Goal: Task Accomplishment & Management: Complete application form

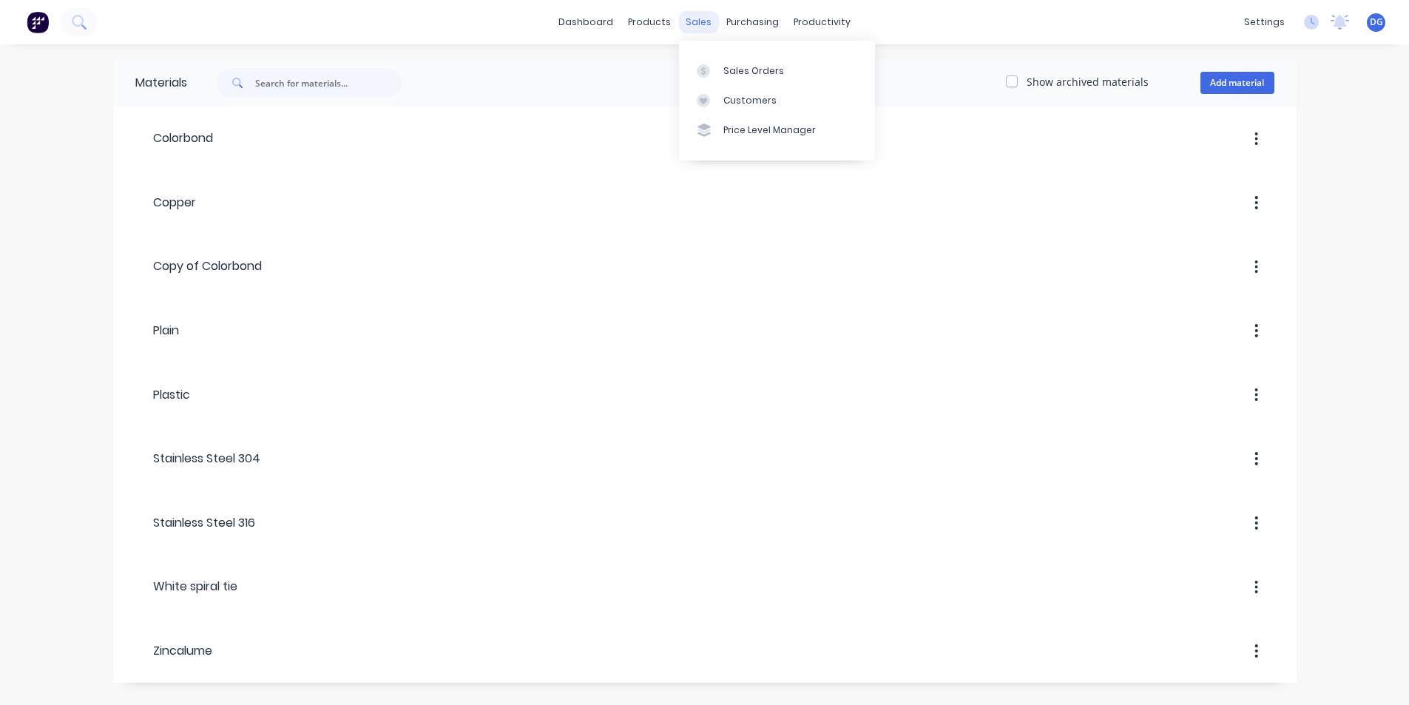
click at [697, 22] on div "sales" at bounding box center [698, 22] width 41 height 22
click at [762, 79] on link "Sales Orders" at bounding box center [777, 70] width 196 height 30
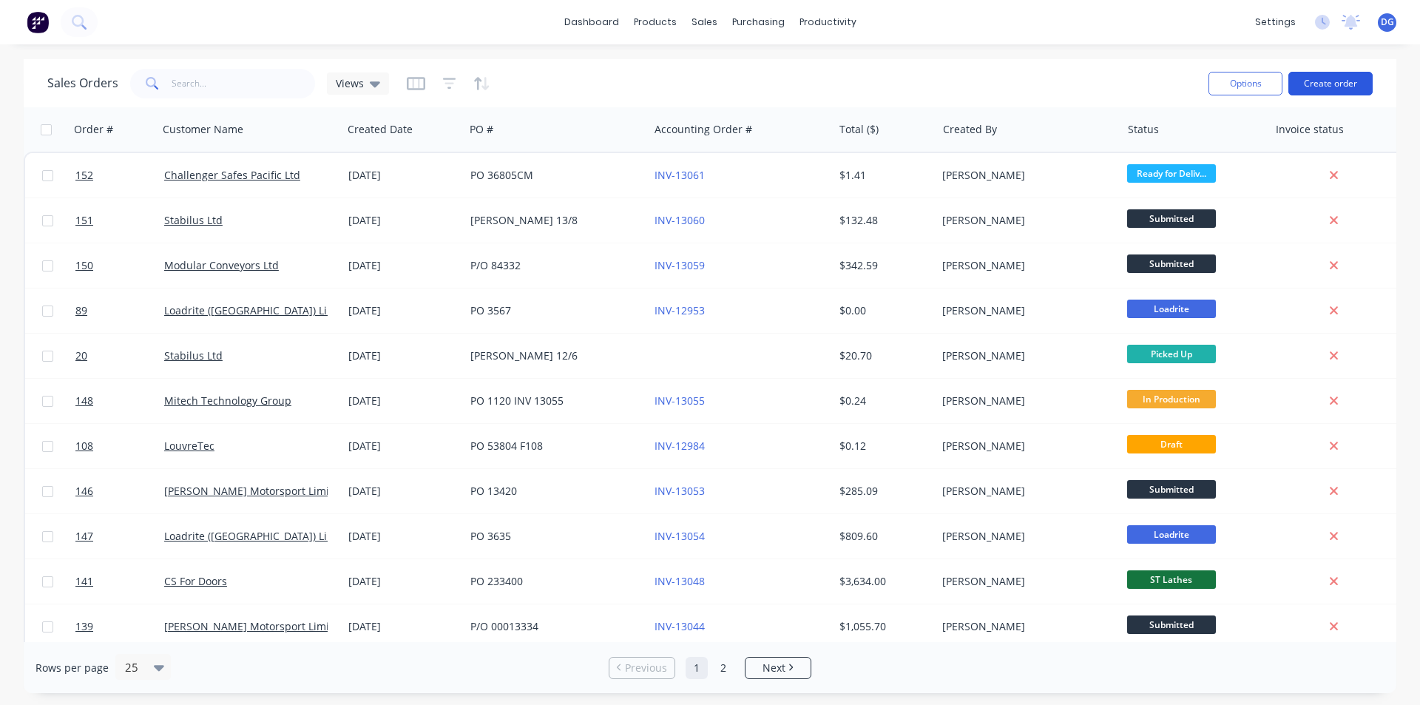
click at [1327, 86] on button "Create order" at bounding box center [1330, 84] width 84 height 24
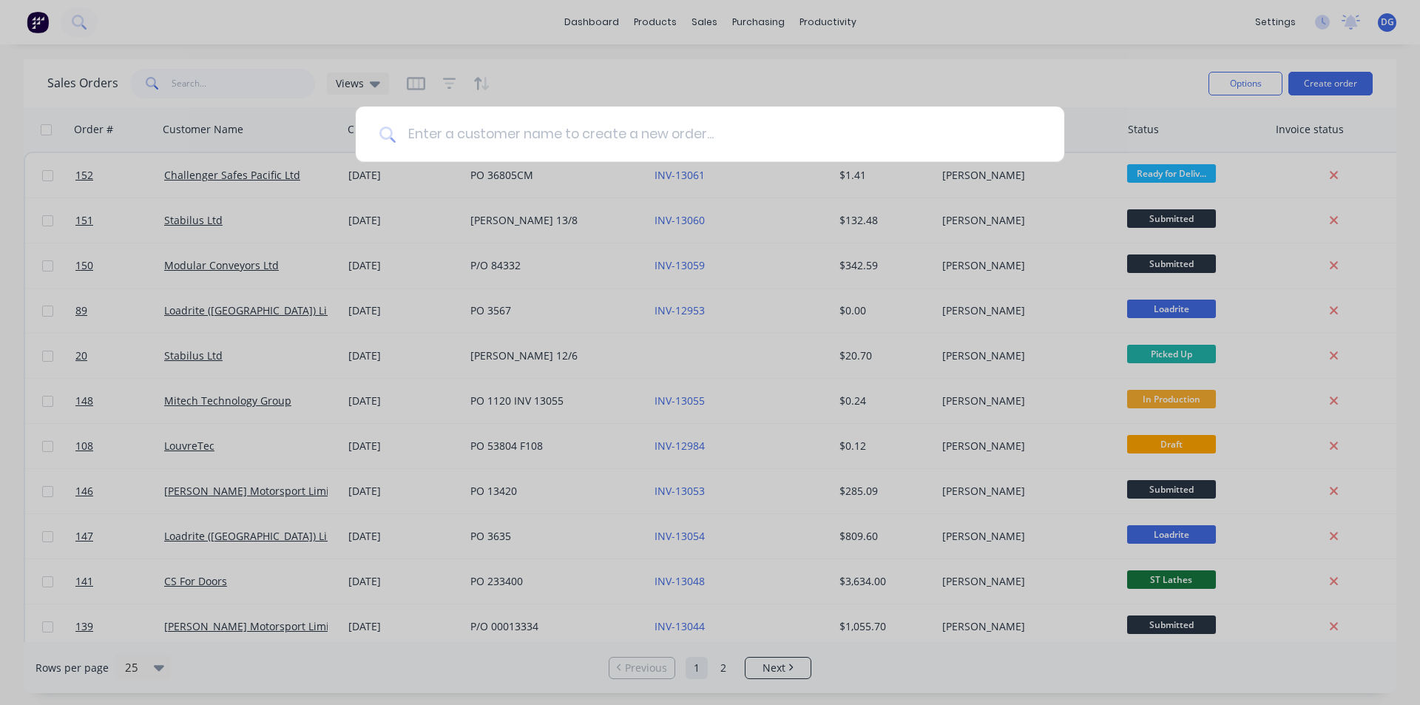
click at [506, 129] on input at bounding box center [718, 133] width 645 height 55
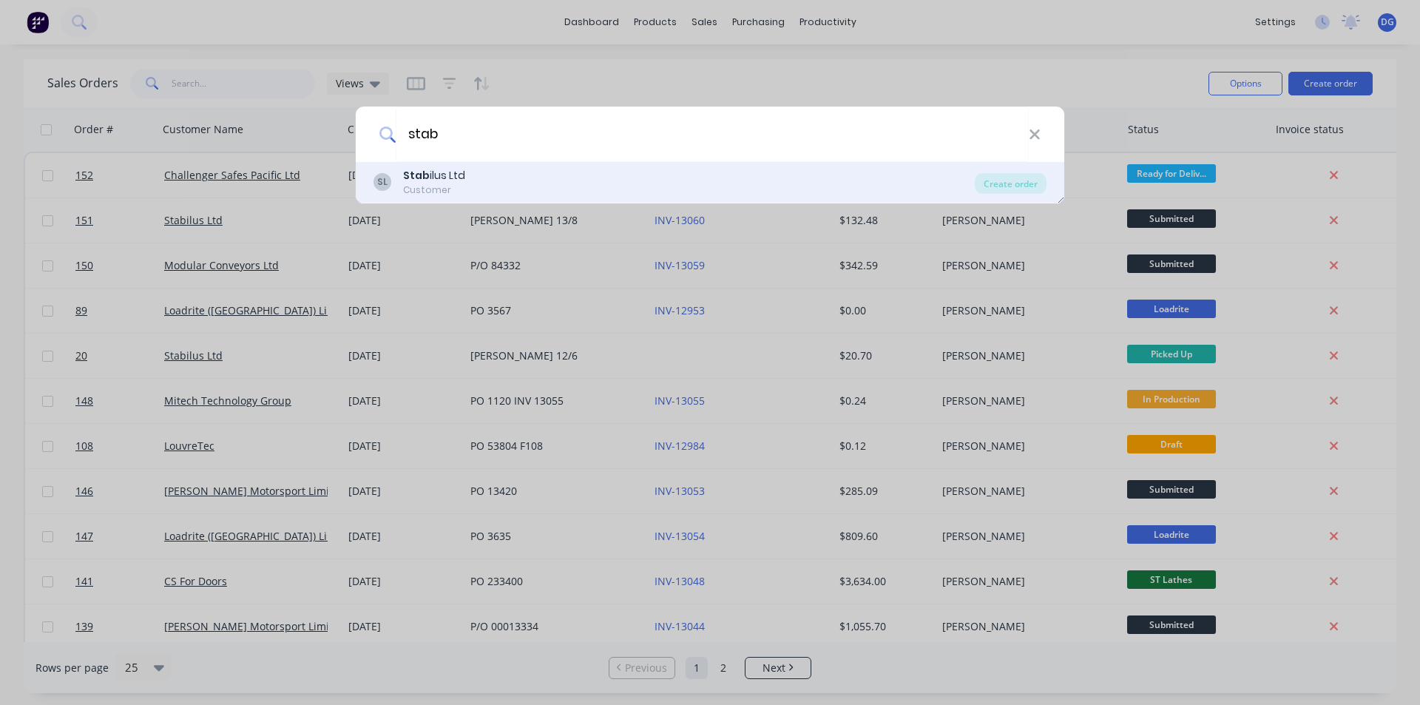
type input "stab"
click at [440, 180] on div "Stab ilus Ltd" at bounding box center [434, 176] width 62 height 16
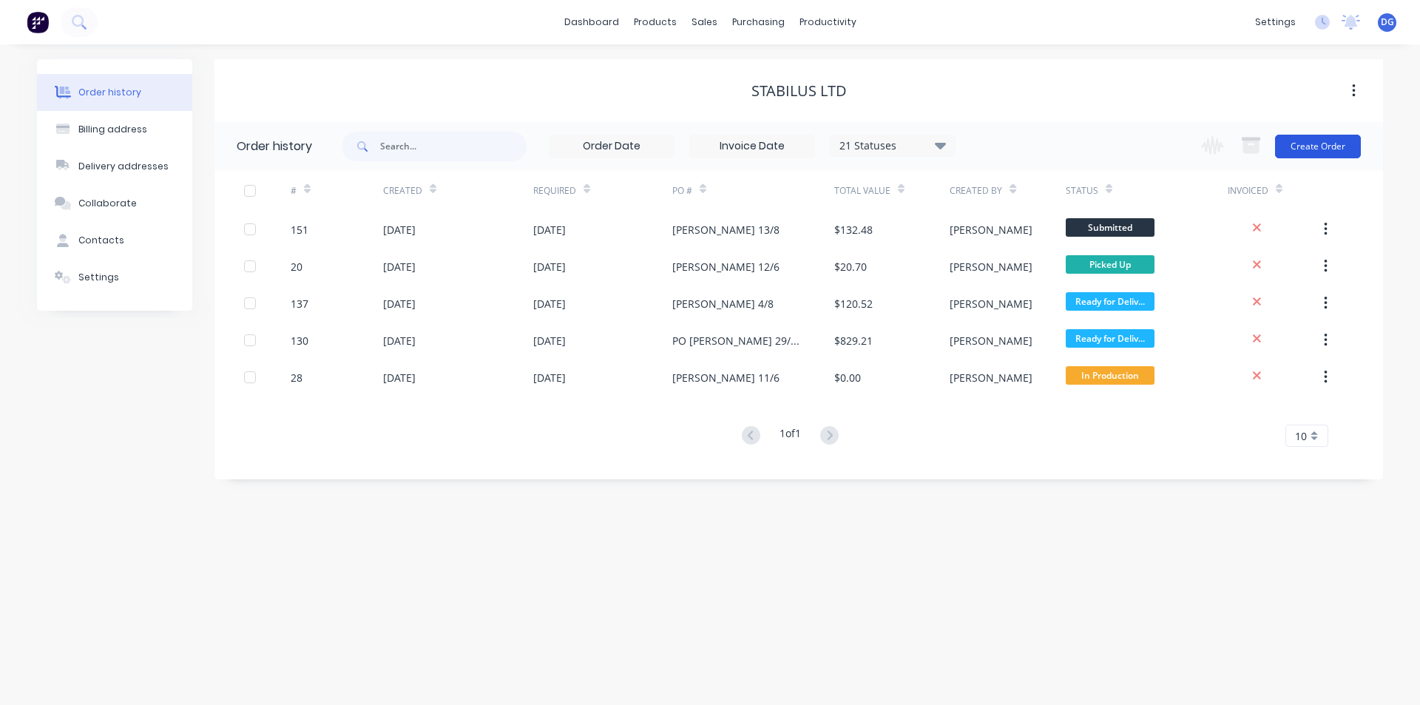
click at [1328, 146] on button "Create Order" at bounding box center [1318, 147] width 86 height 24
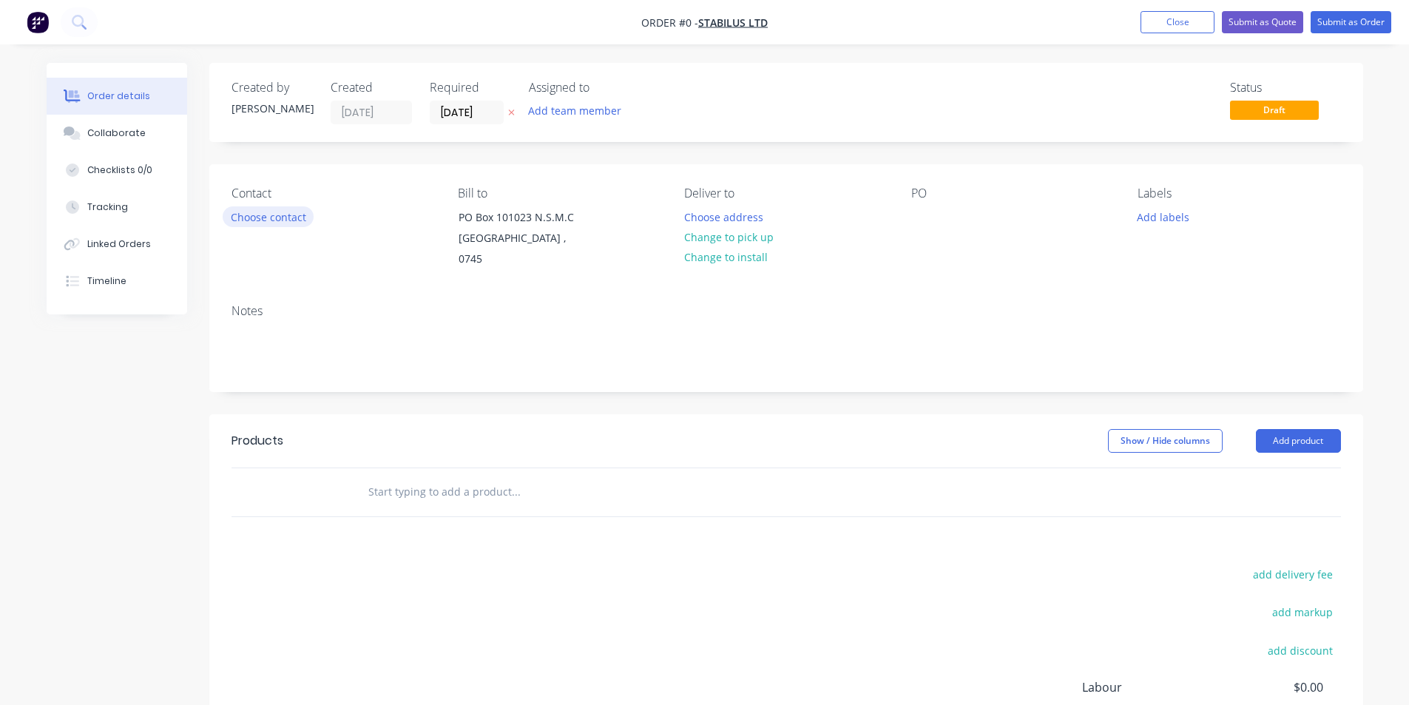
click at [274, 214] on button "Choose contact" at bounding box center [268, 216] width 91 height 20
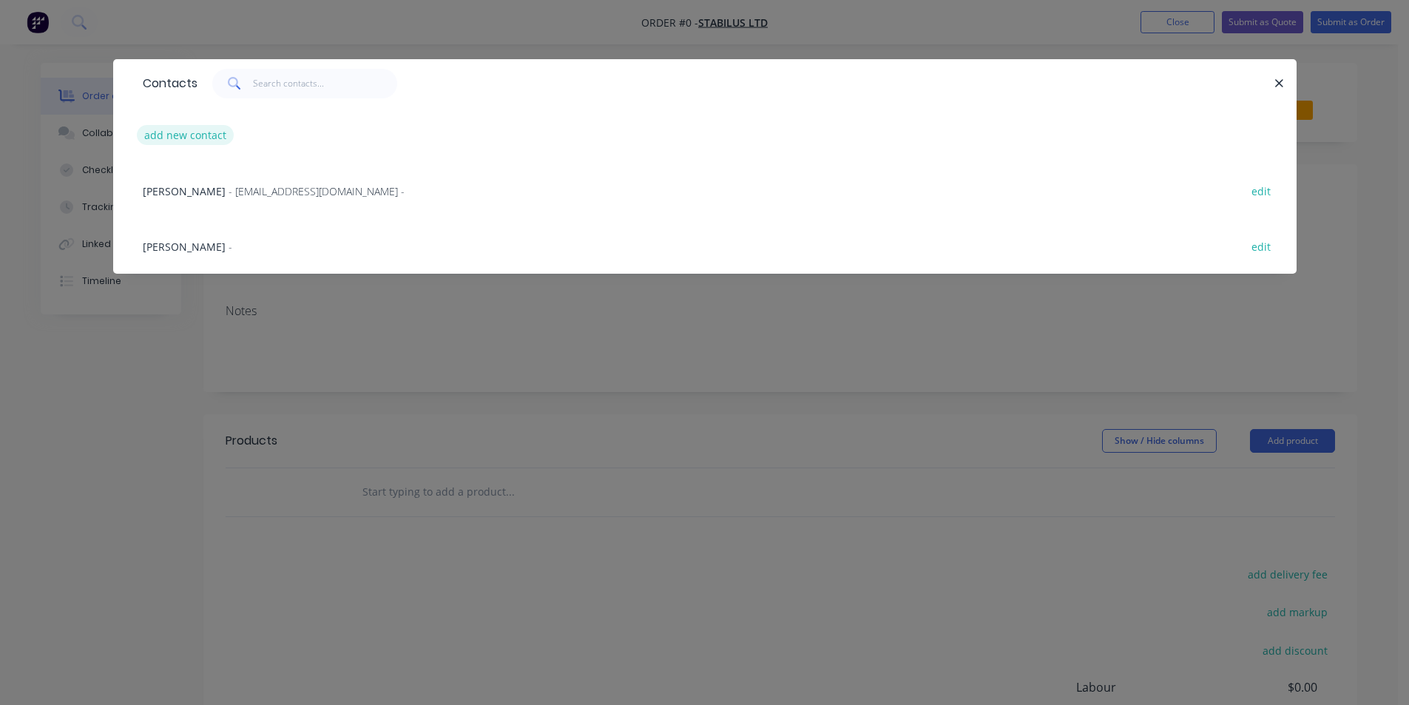
click at [206, 136] on button "add new contact" at bounding box center [186, 135] width 98 height 20
select select "NZ"
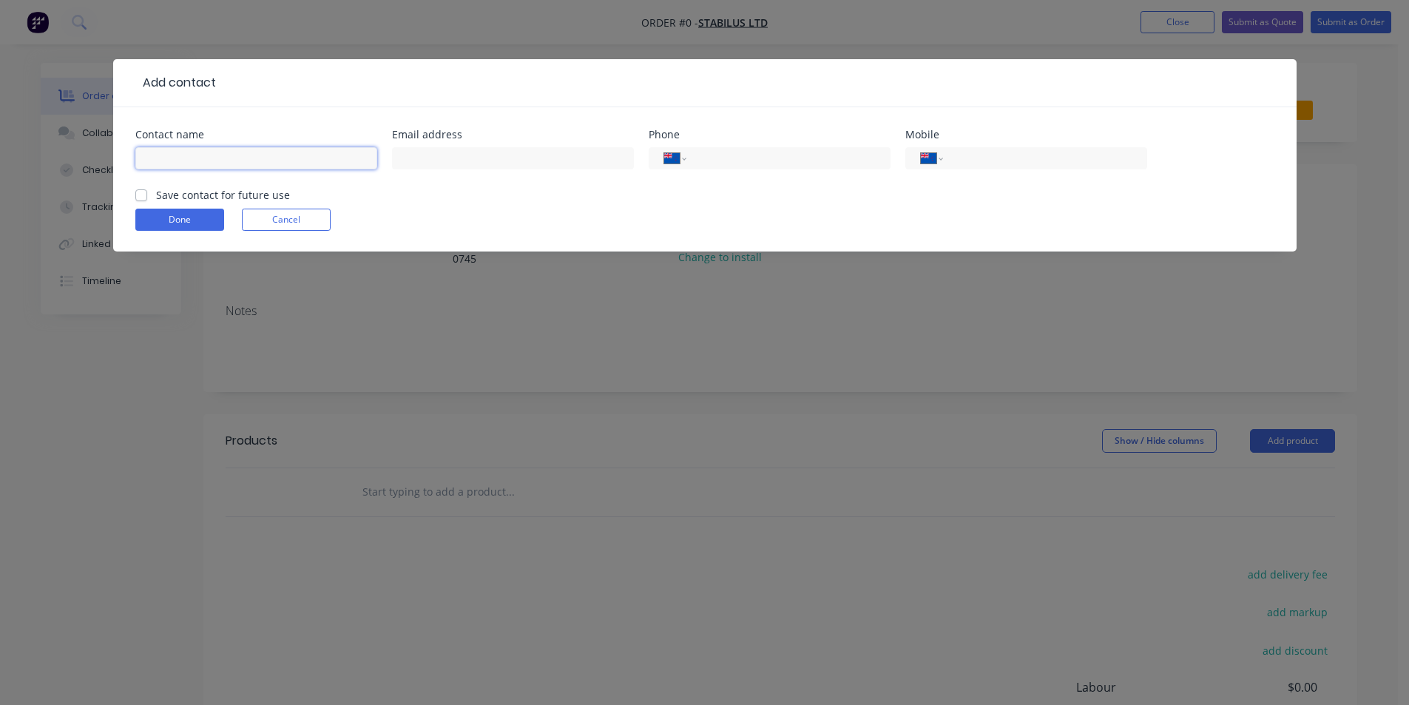
click at [203, 160] on input "text" at bounding box center [256, 158] width 242 height 22
type input "[PERSON_NAME]"
click at [156, 195] on label "Save contact for future use" at bounding box center [223, 195] width 134 height 16
click at [141, 195] on input "Save contact for future use" at bounding box center [141, 194] width 12 height 14
checkbox input "true"
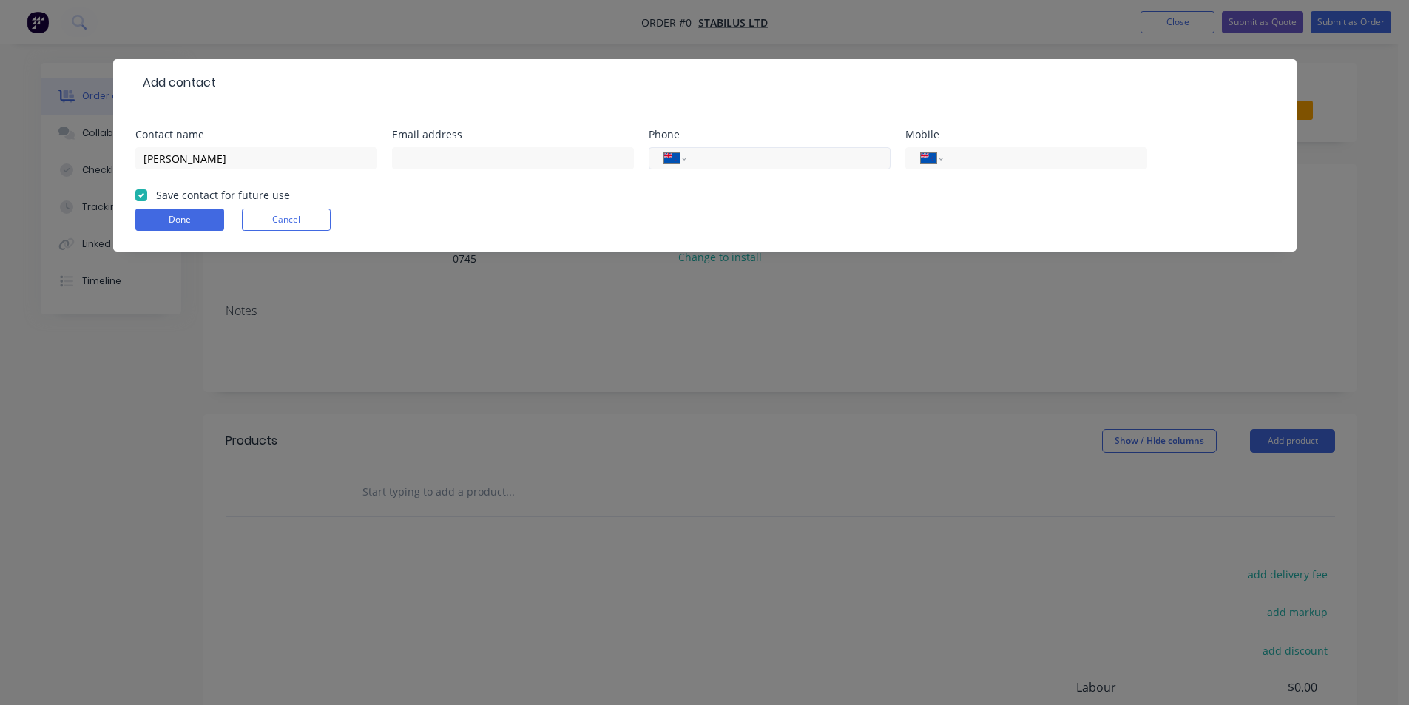
click at [720, 163] on input "tel" at bounding box center [785, 158] width 177 height 17
type input "0"
select select "AU"
type input "027 661 2181"
click at [193, 216] on button "Done" at bounding box center [179, 220] width 89 height 22
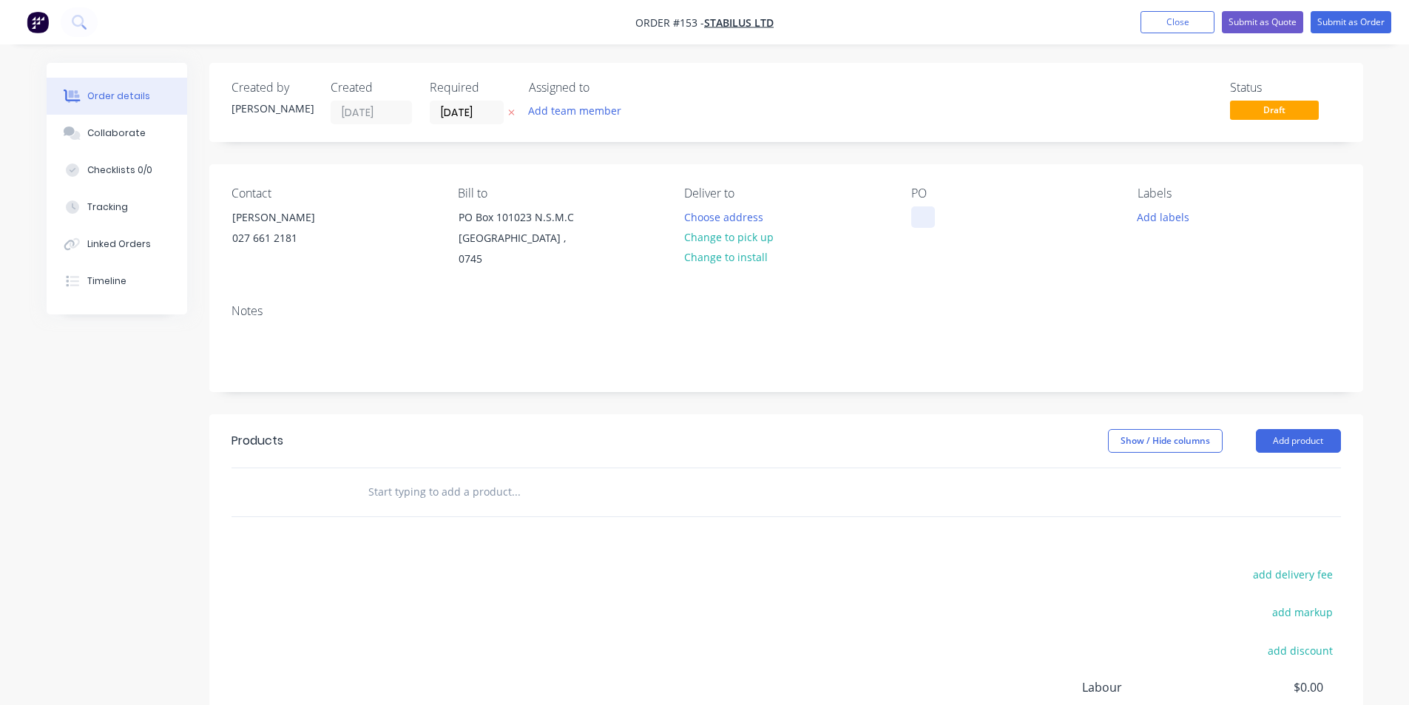
click at [924, 217] on div at bounding box center [923, 216] width 24 height 21
click at [1296, 429] on button "Add product" at bounding box center [1298, 441] width 85 height 24
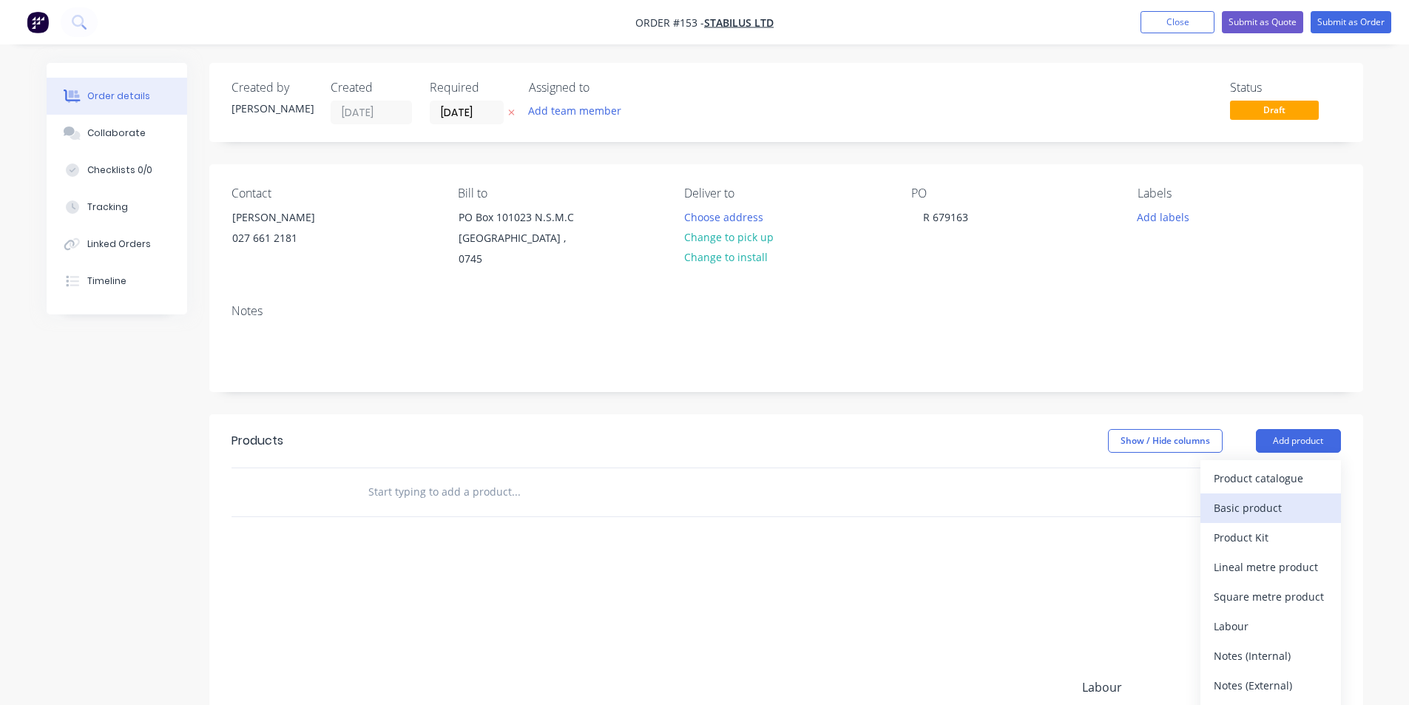
click at [1269, 497] on div "Basic product" at bounding box center [1270, 507] width 114 height 21
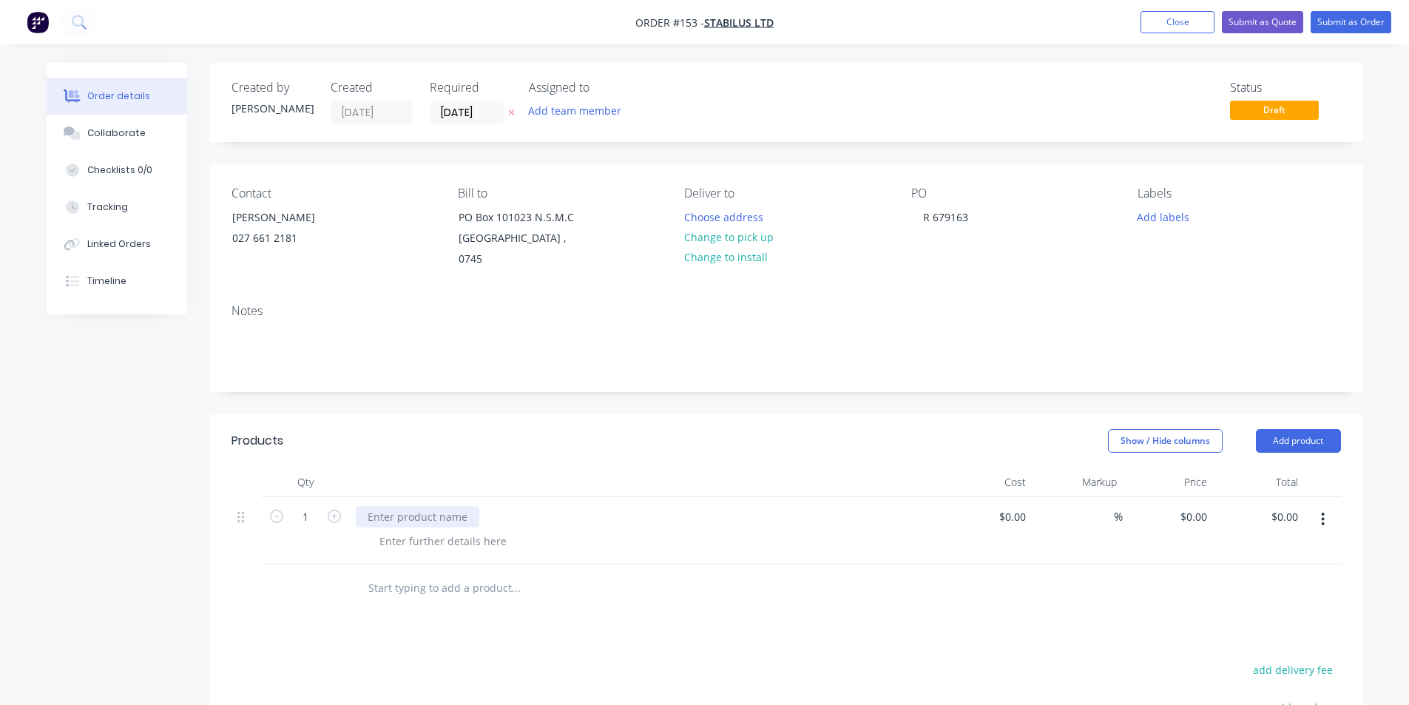
click at [392, 506] on div at bounding box center [417, 516] width 123 height 21
click at [495, 506] on div "Machine [PERSON_NAME] as per instructions" at bounding box center [480, 516] width 248 height 21
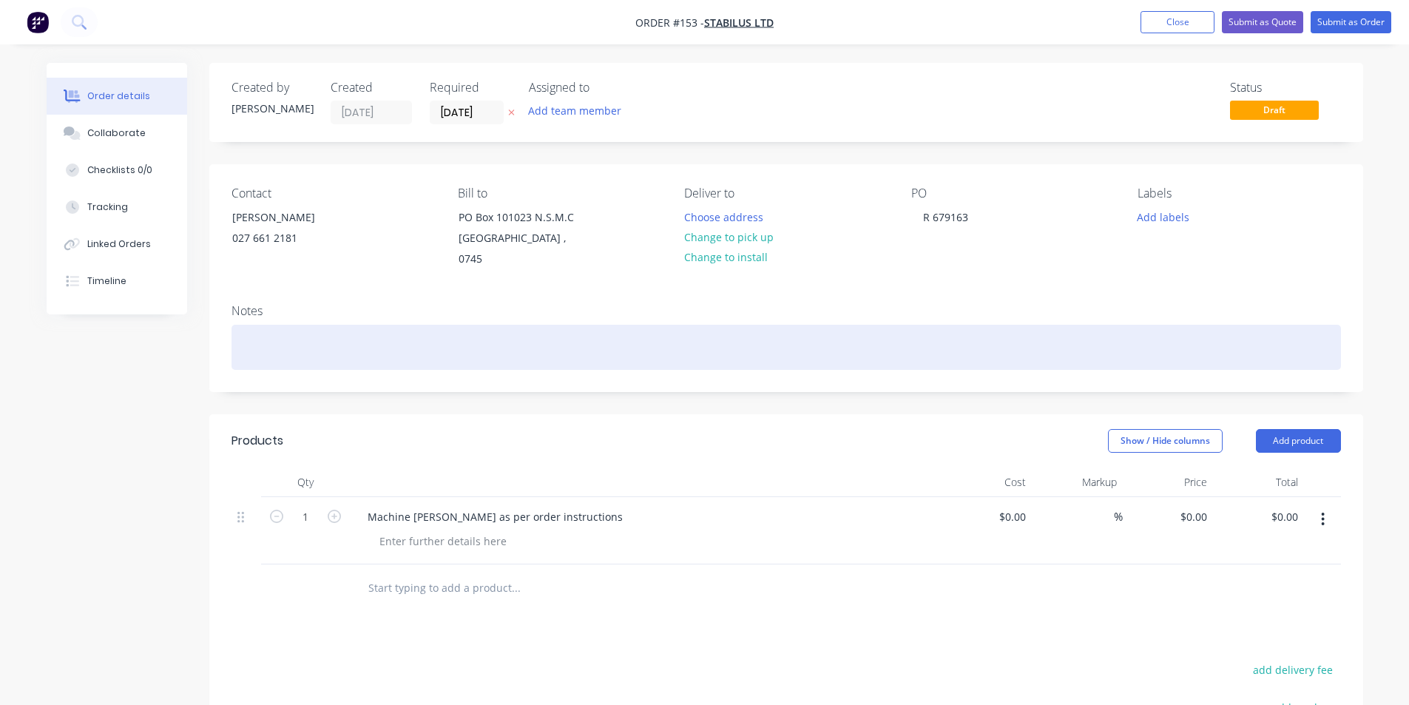
click at [276, 336] on div at bounding box center [785, 347] width 1109 height 45
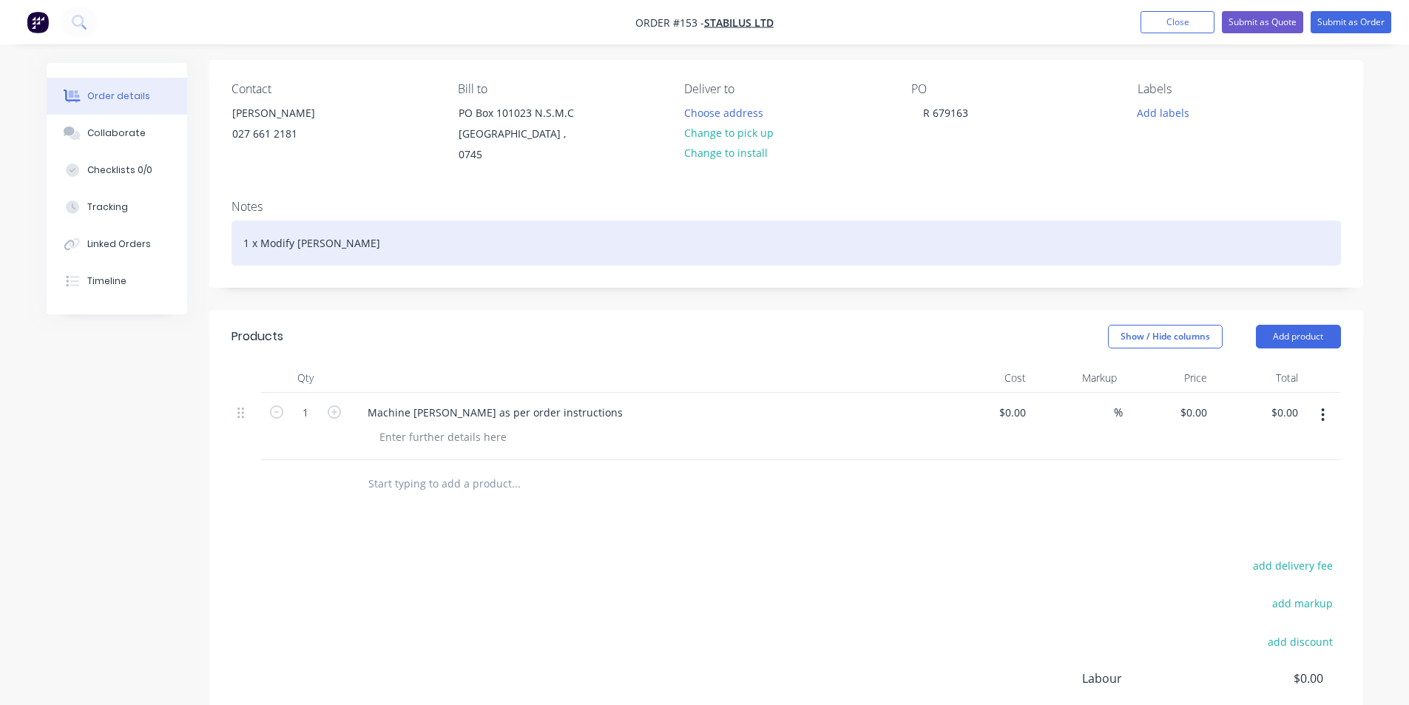
scroll to position [148, 0]
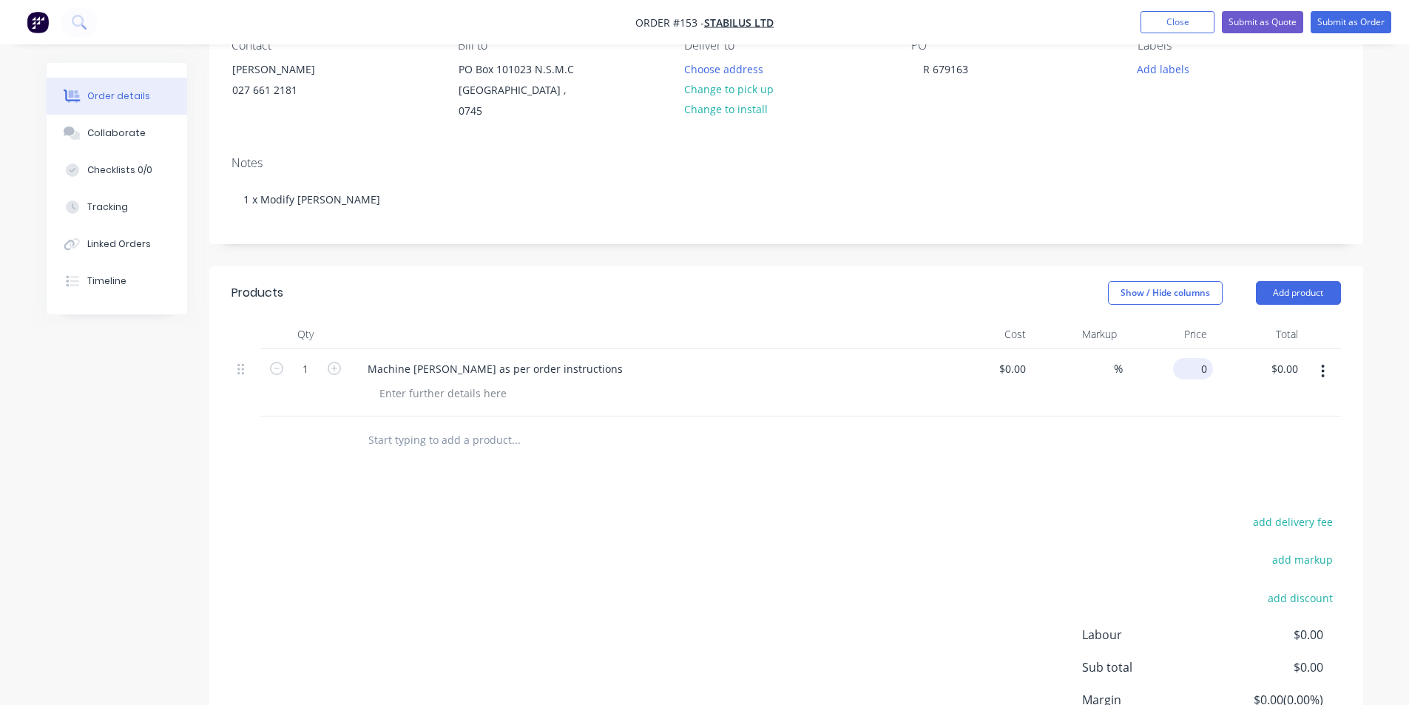
click at [1190, 358] on div "0 $0.00" at bounding box center [1193, 368] width 40 height 21
type input "$0.10"
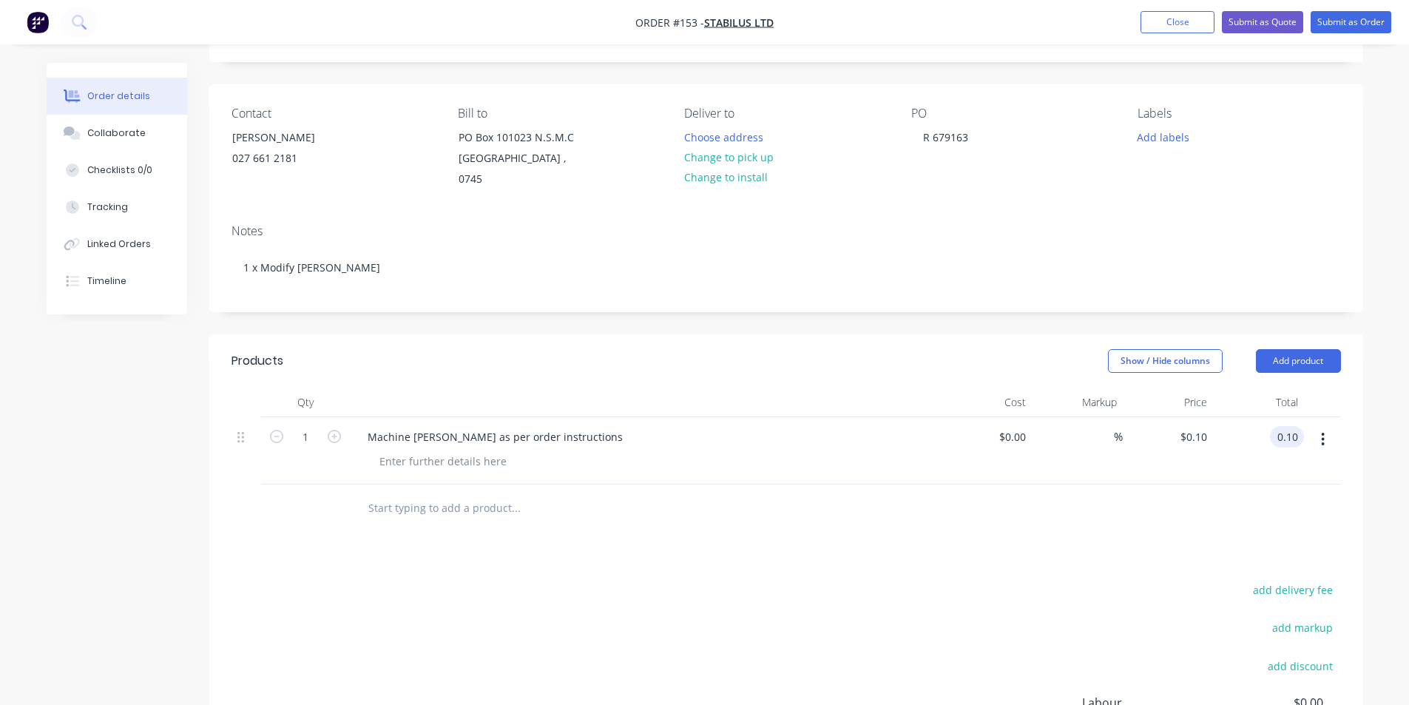
scroll to position [0, 0]
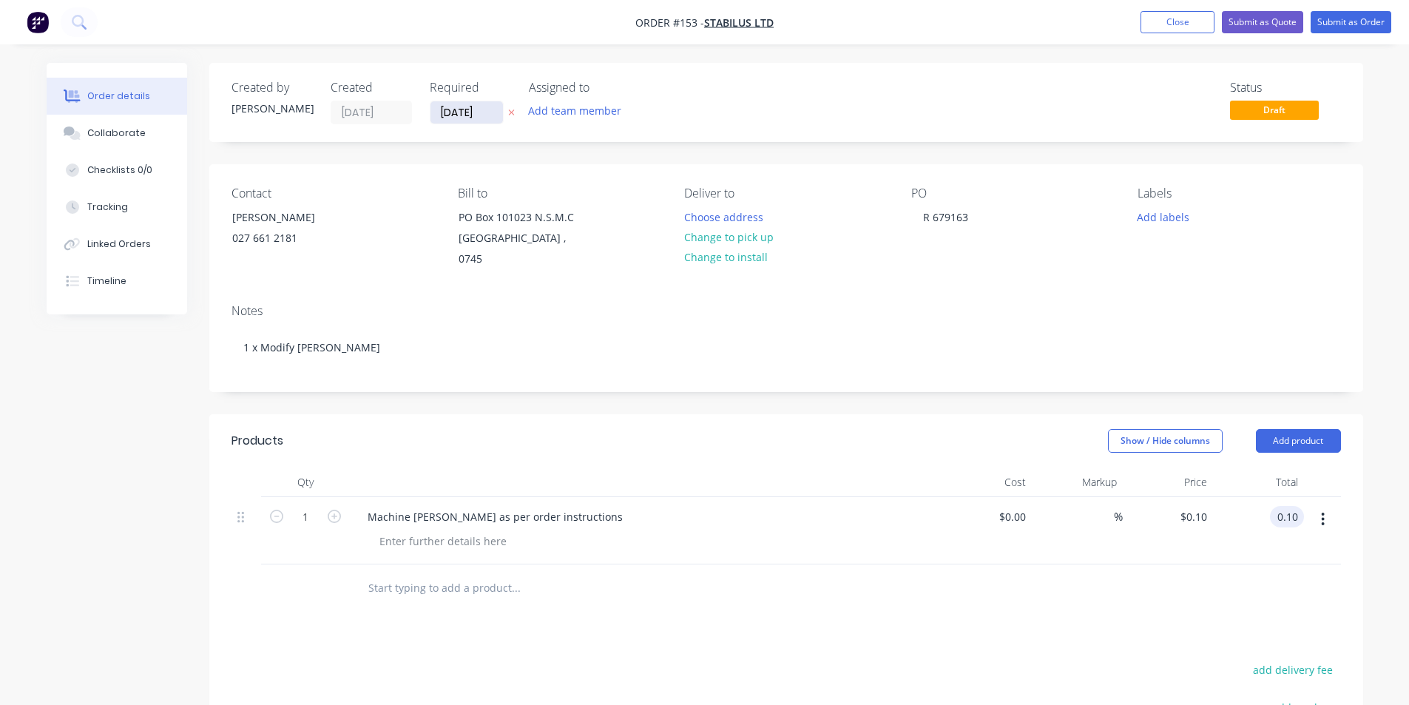
type input "$0.10"
click at [453, 112] on input "[DATE]" at bounding box center [466, 112] width 72 height 22
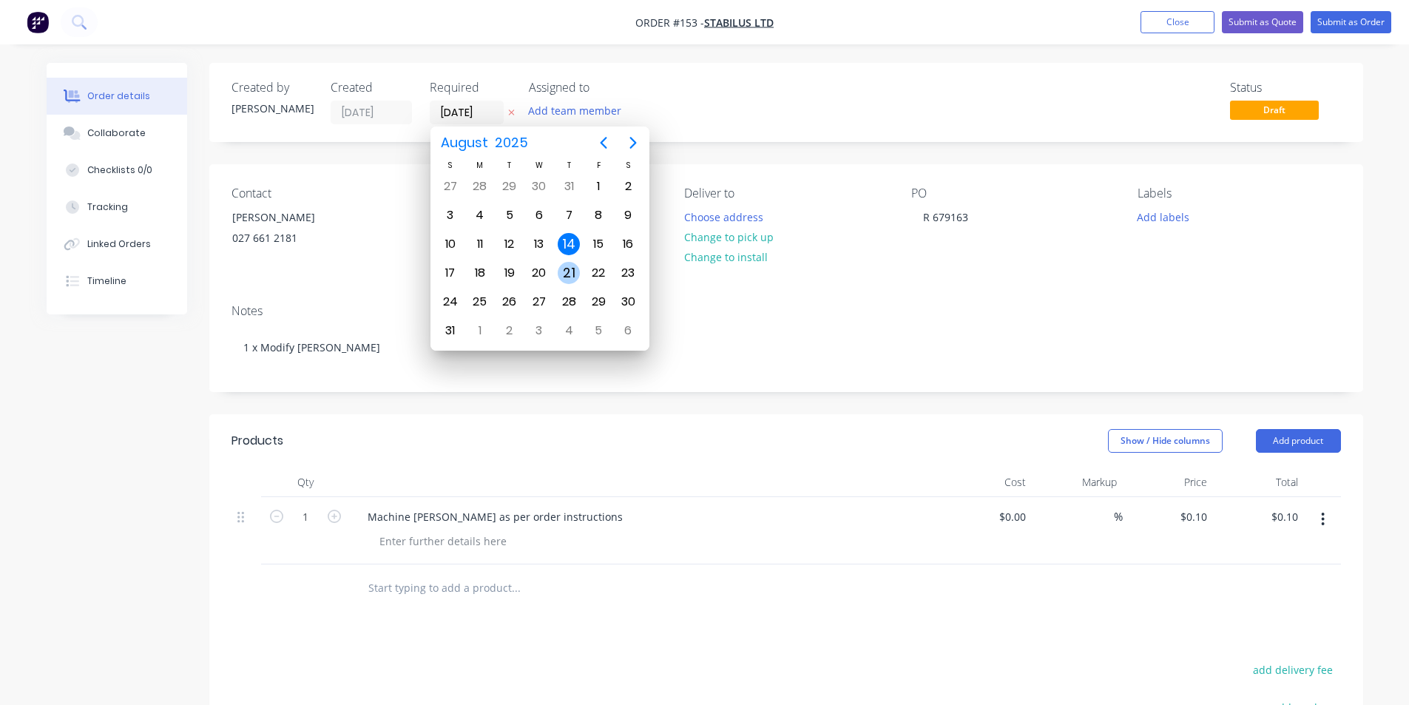
click at [568, 267] on div "21" at bounding box center [569, 273] width 22 height 22
type input "[DATE]"
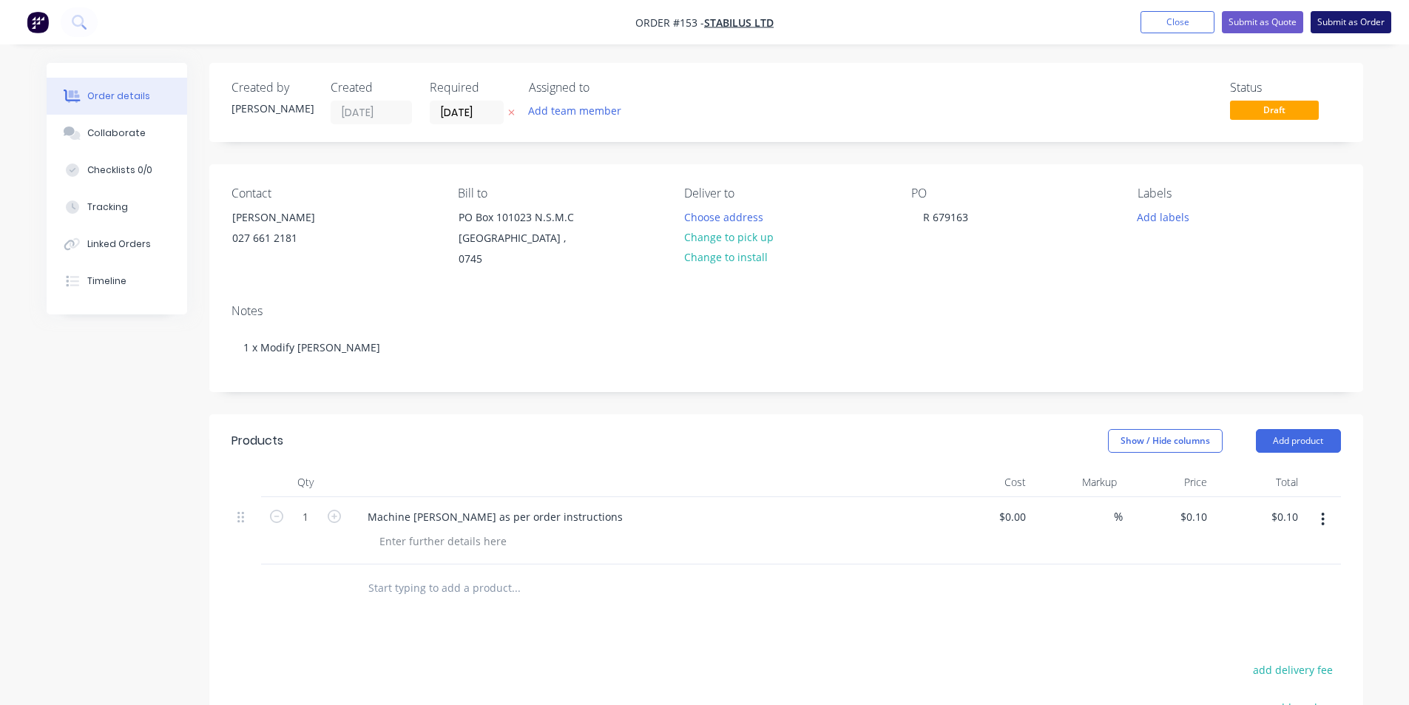
click at [1336, 21] on button "Submit as Order" at bounding box center [1350, 22] width 81 height 22
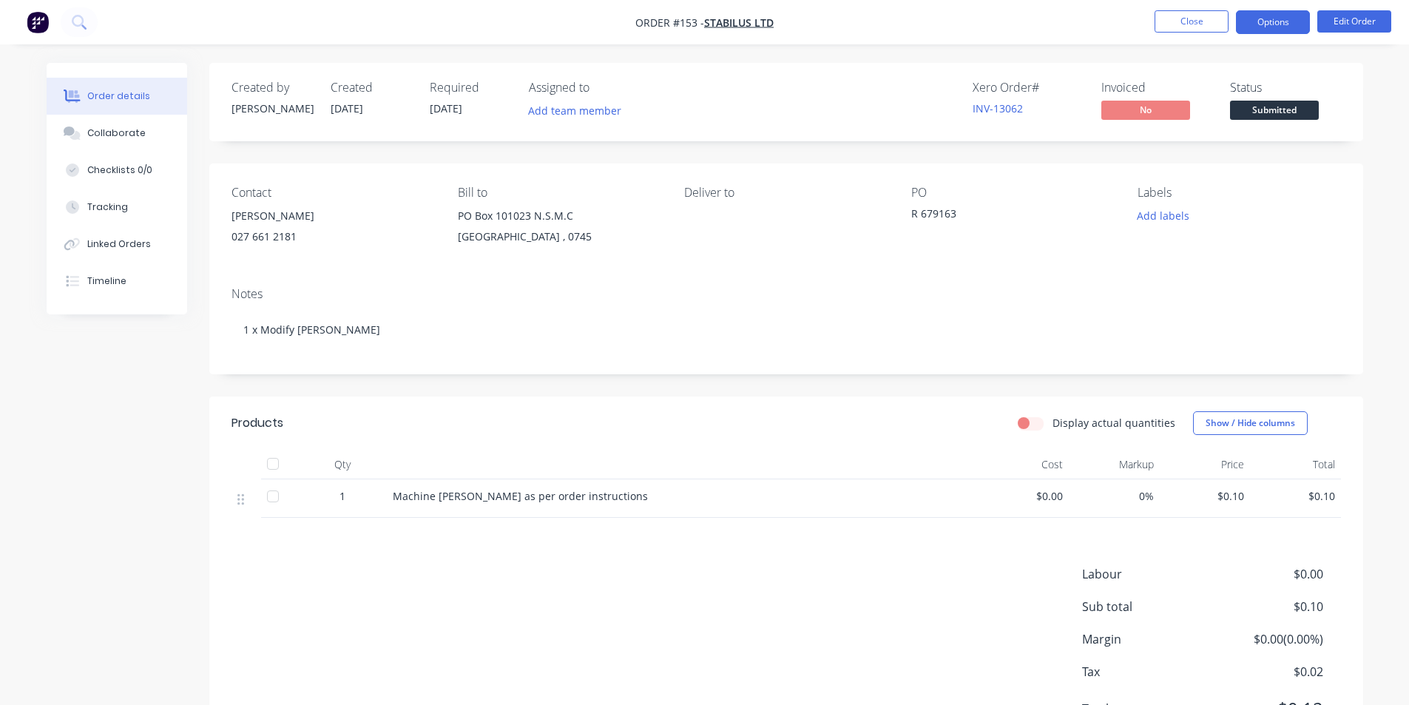
click at [1273, 26] on button "Options" at bounding box center [1273, 22] width 74 height 24
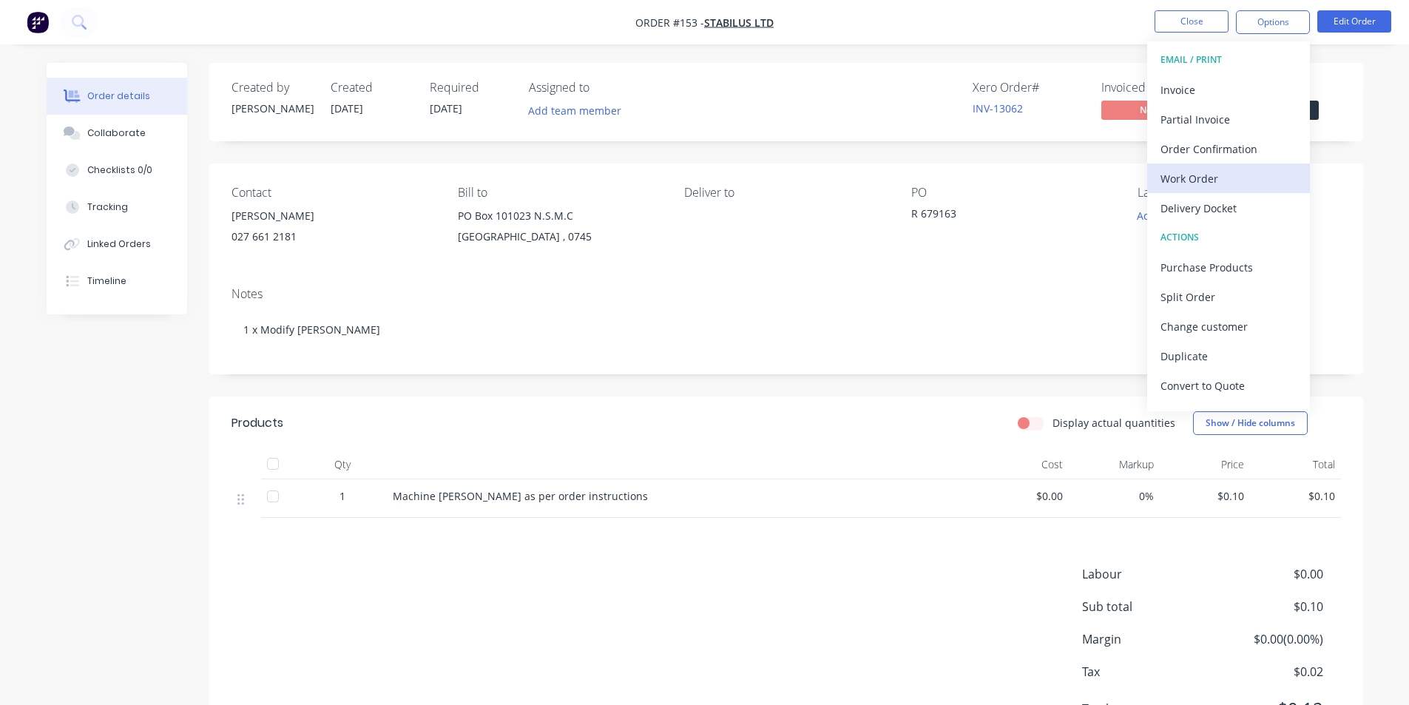
click at [1201, 174] on div "Work Order" at bounding box center [1228, 178] width 136 height 21
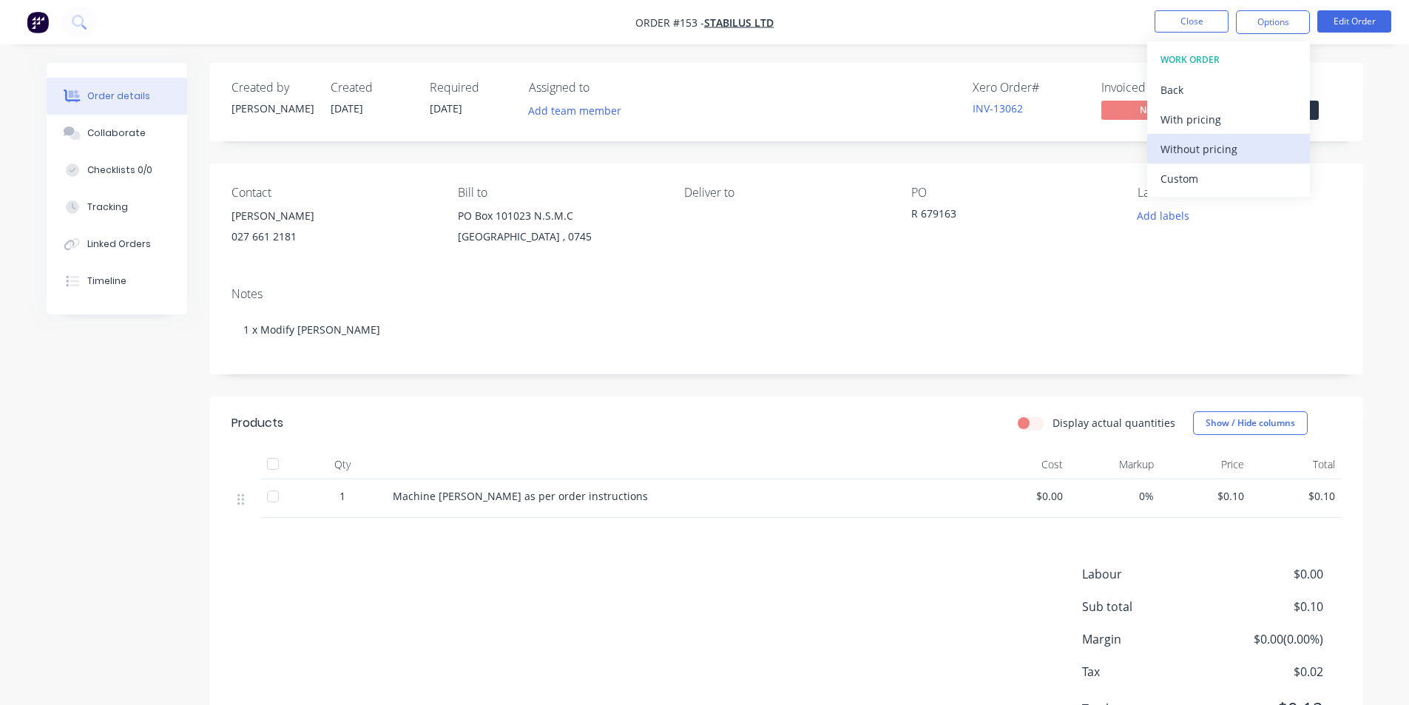
click at [1199, 143] on div "Without pricing" at bounding box center [1228, 148] width 136 height 21
